Goal: Transaction & Acquisition: Obtain resource

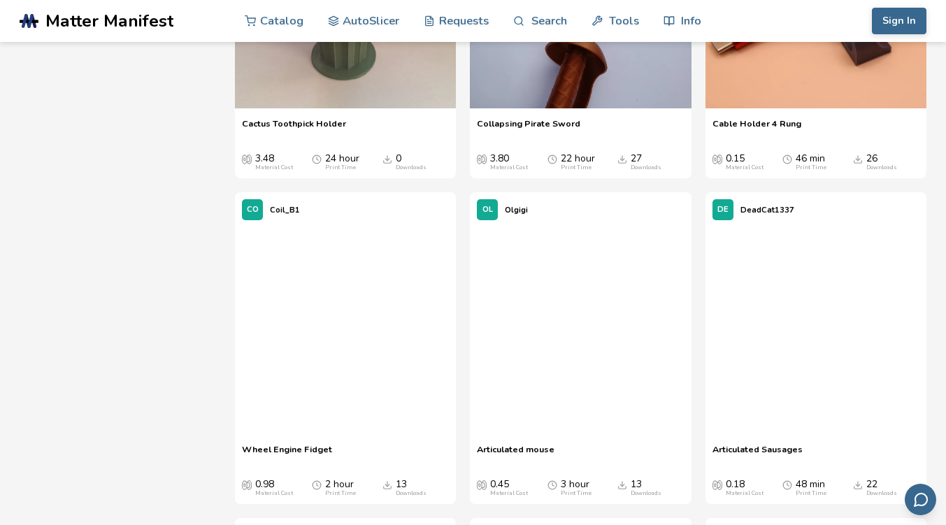
scroll to position [13747, 0]
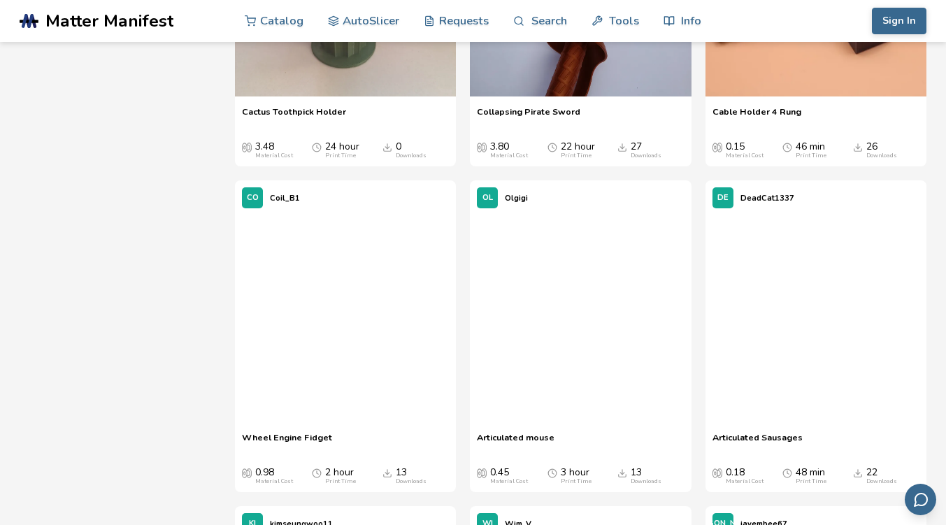
scroll to position [13758, 0]
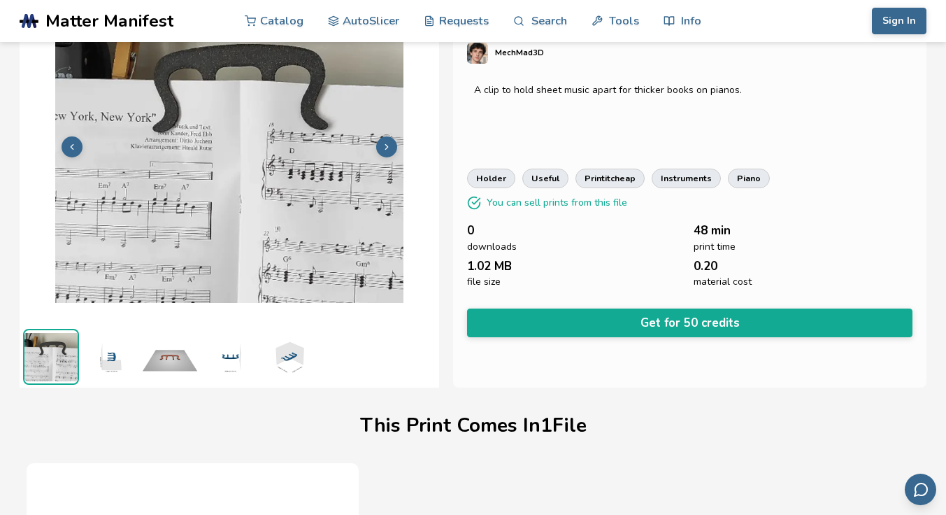
scroll to position [0, 3]
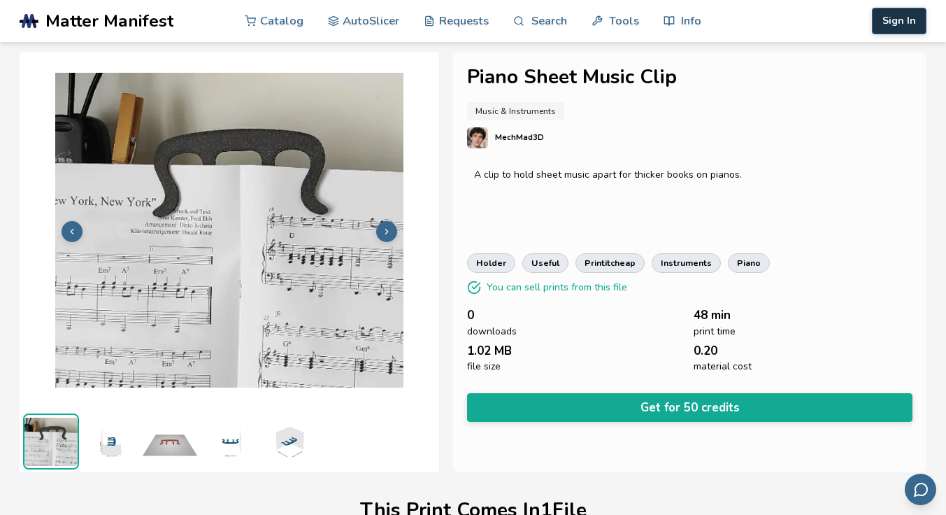
click at [896, 20] on button "Sign In" at bounding box center [899, 21] width 55 height 27
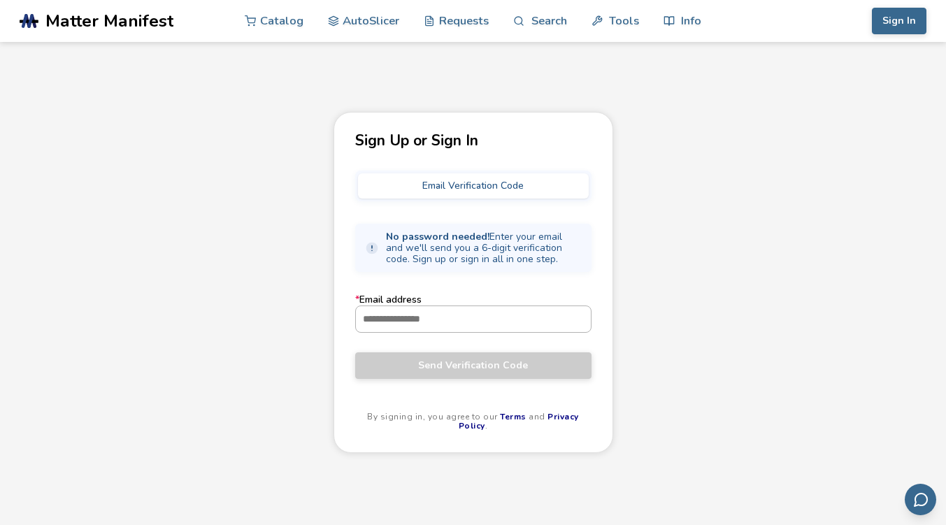
click at [452, 322] on input "* Email address" at bounding box center [473, 318] width 235 height 25
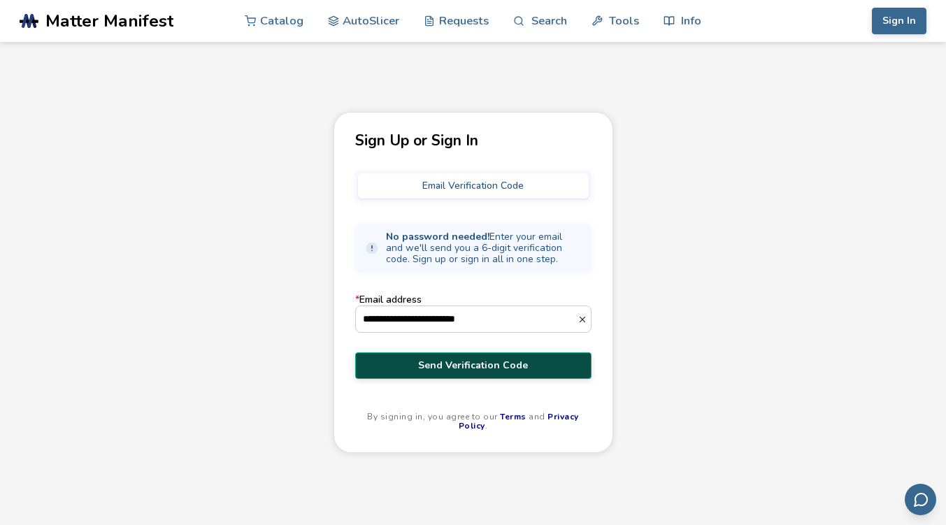
type input "**********"
click at [458, 366] on span "Send Verification Code" at bounding box center [473, 365] width 215 height 11
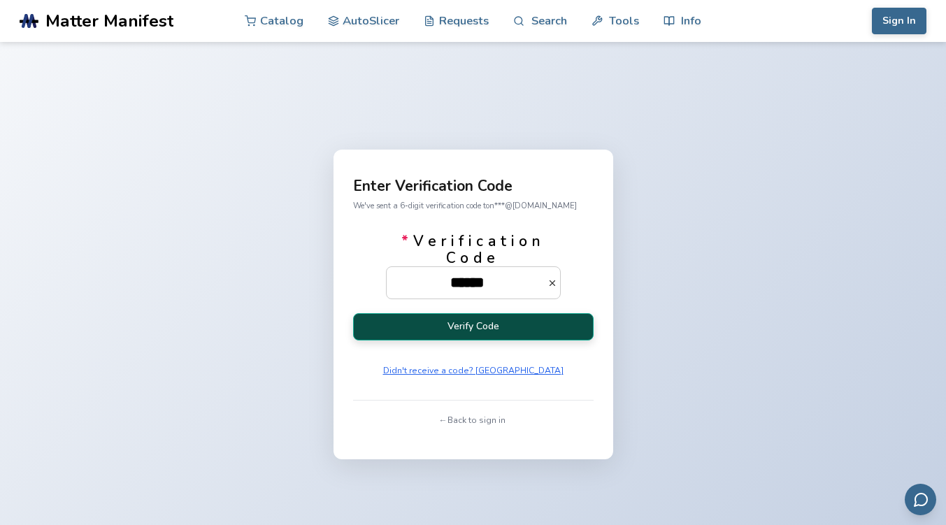
type input "******"
click at [503, 327] on button "Verify Code" at bounding box center [473, 326] width 241 height 27
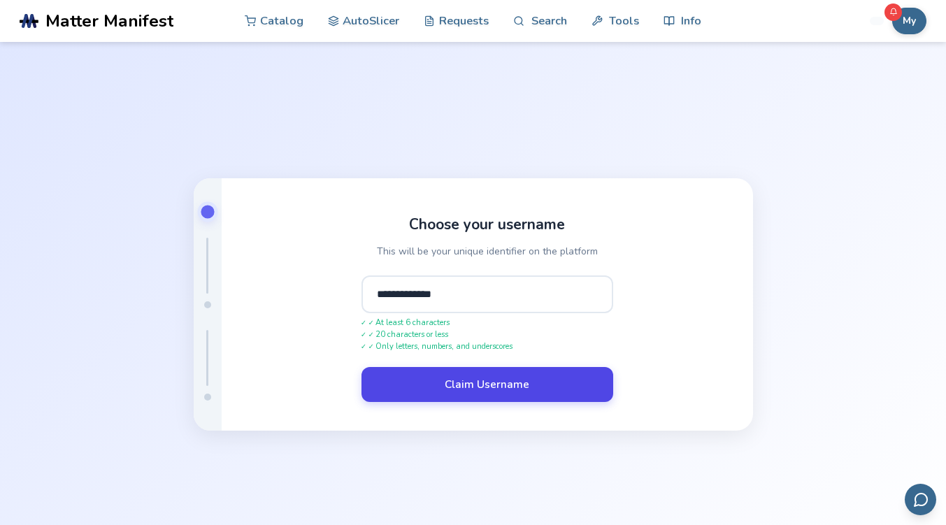
type input "**********"
click at [536, 392] on button "Claim Username" at bounding box center [488, 384] width 252 height 35
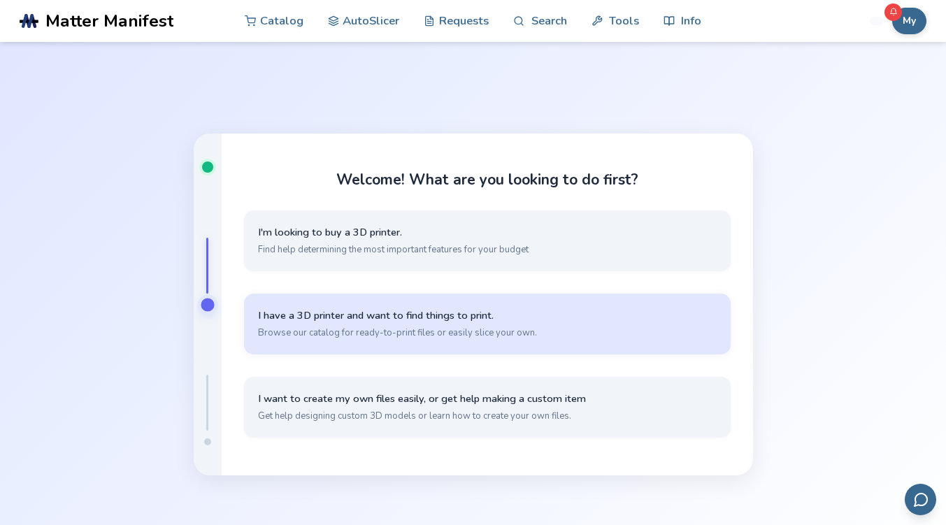
click at [539, 327] on span "Browse our catalog for ready-to-print files or easily slice your own." at bounding box center [487, 333] width 459 height 13
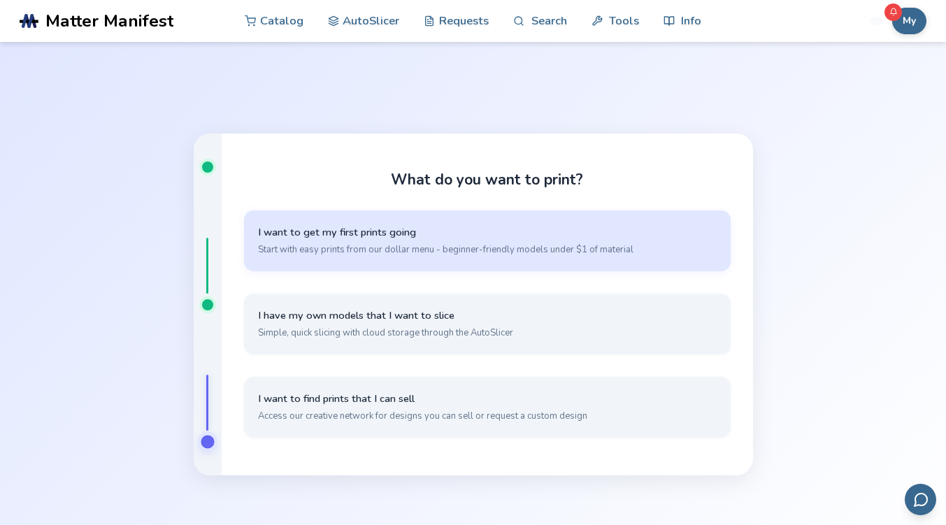
click at [402, 242] on button "I want to get my first prints going Start with easy prints from our dollar menu…" at bounding box center [487, 240] width 487 height 61
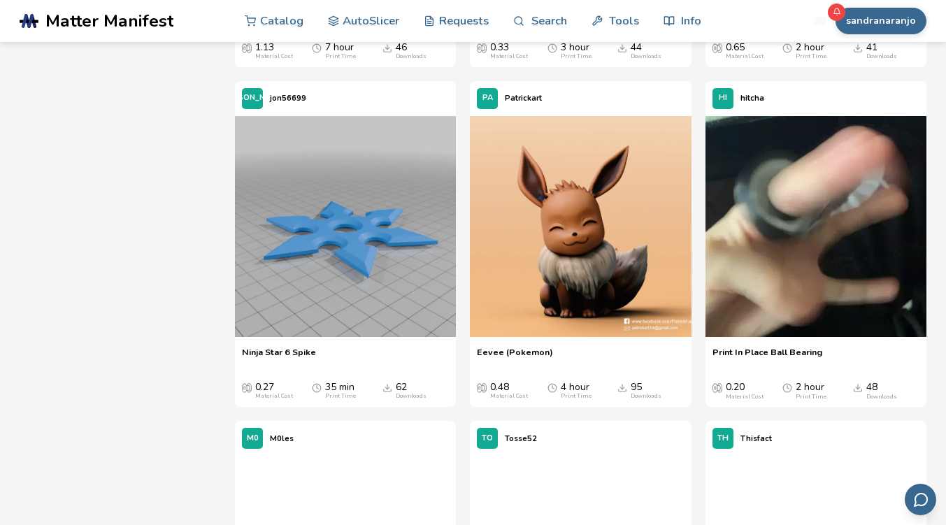
scroll to position [1884, 0]
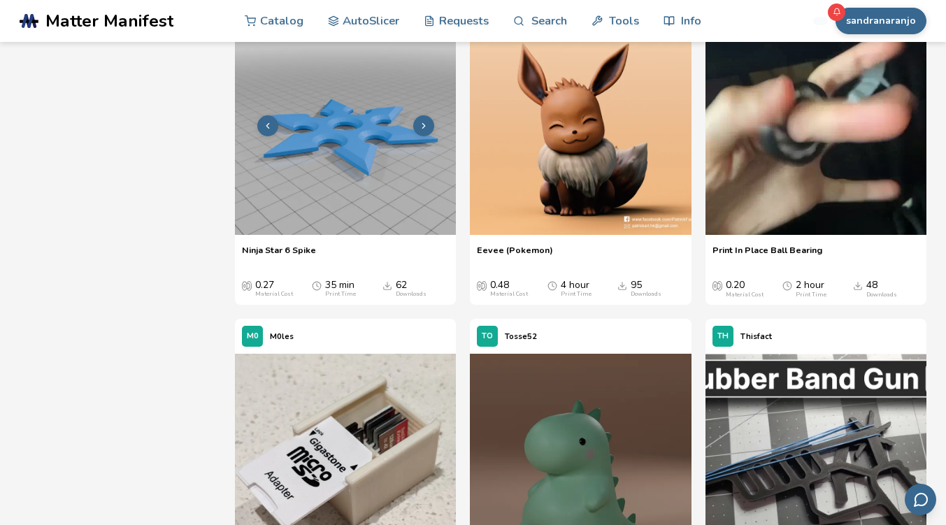
click at [420, 131] on icon at bounding box center [424, 126] width 10 height 10
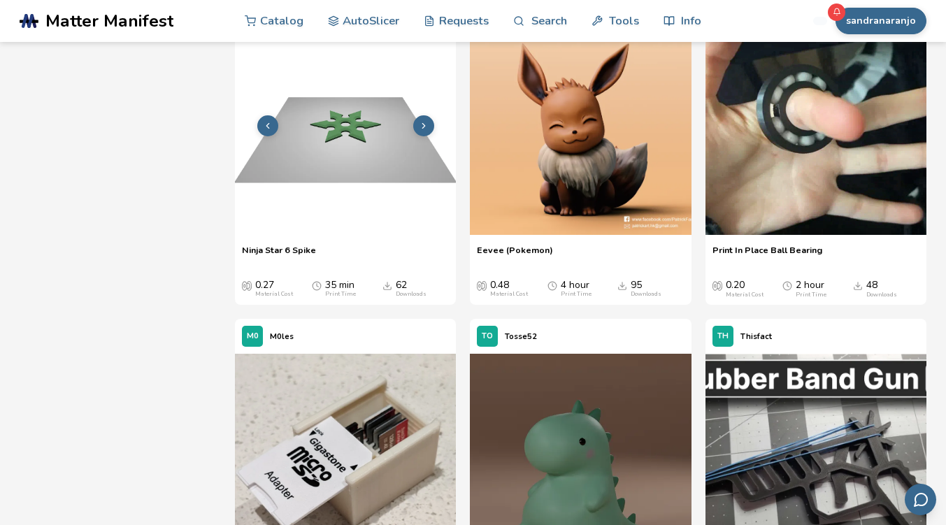
click at [420, 131] on icon at bounding box center [424, 126] width 10 height 10
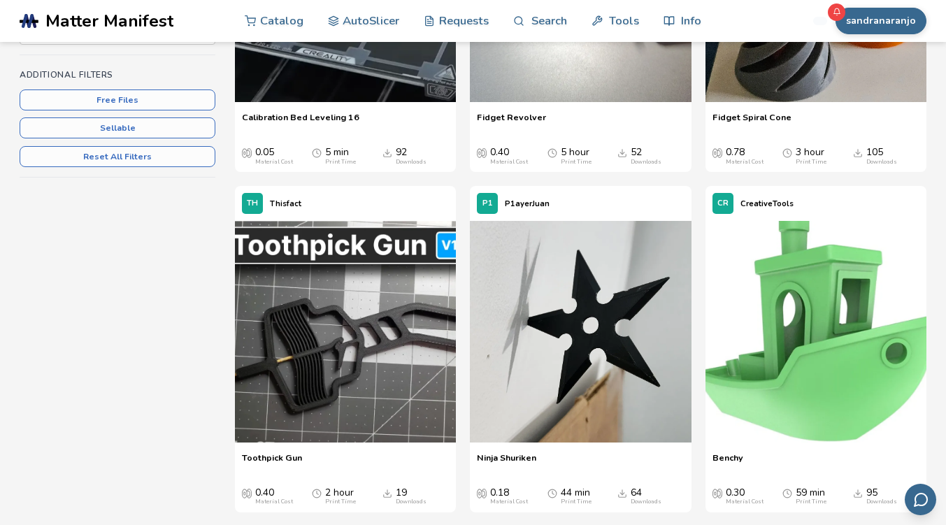
scroll to position [0, 0]
